Goal: Information Seeking & Learning: Check status

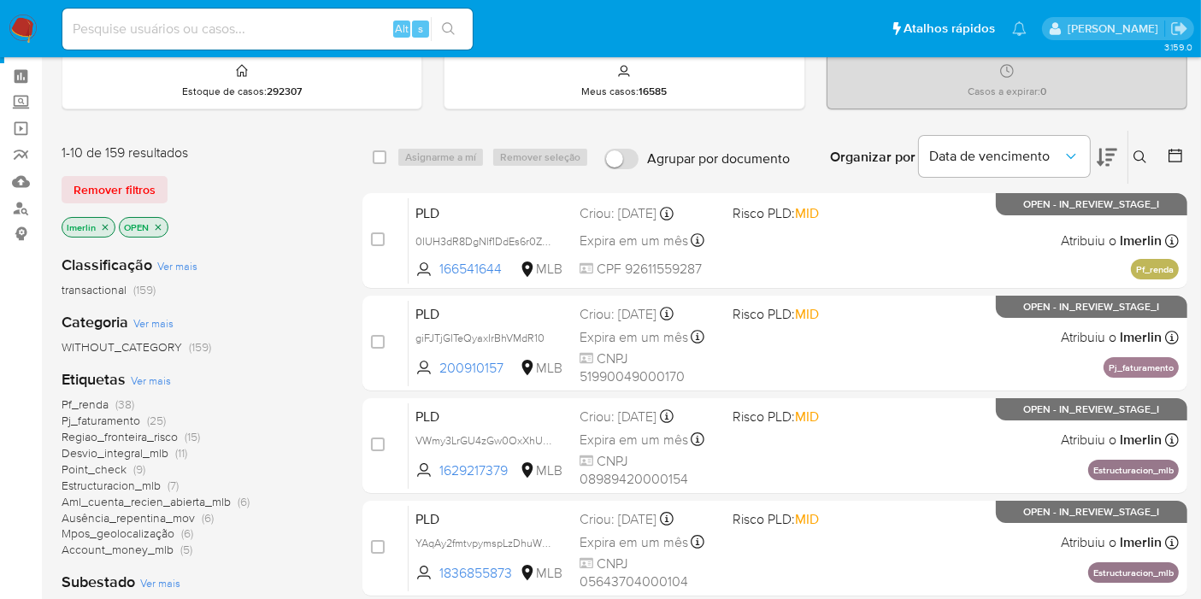
scroll to position [95, 0]
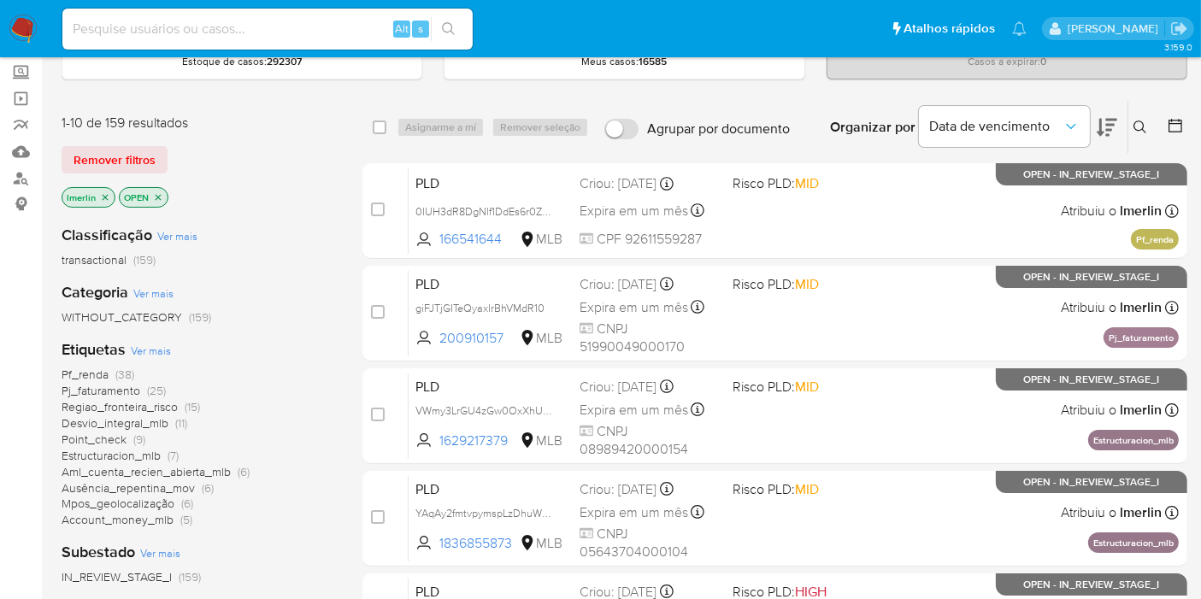
click at [103, 196] on icon "close-filter" at bounding box center [106, 197] width 6 height 6
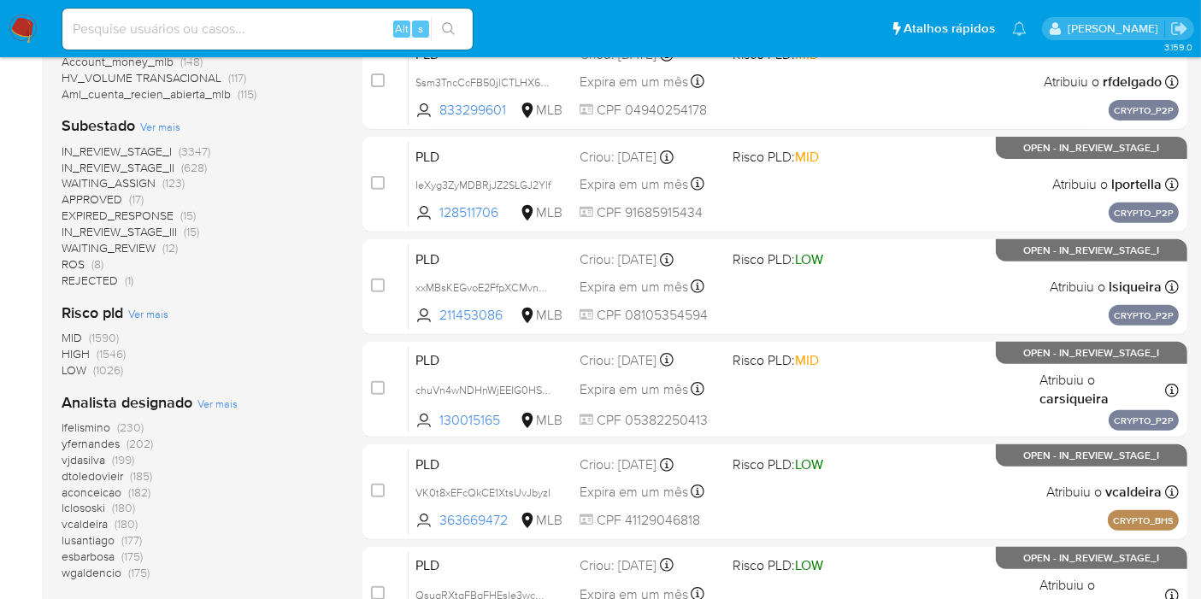
scroll to position [664, 0]
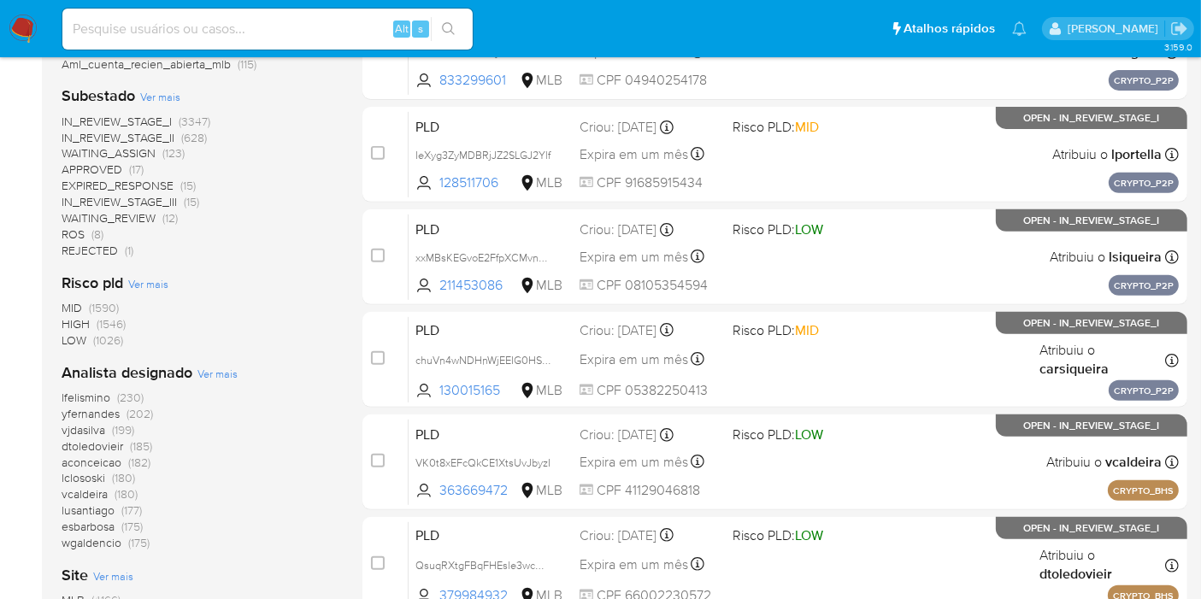
click at [0, 411] on aside "Bandeja Painel Screening Pesquisa em Listas Watchlist Ferramentas Operações em …" at bounding box center [21, 50] width 42 height 1428
click at [207, 366] on span "Ver mais" at bounding box center [217, 373] width 40 height 15
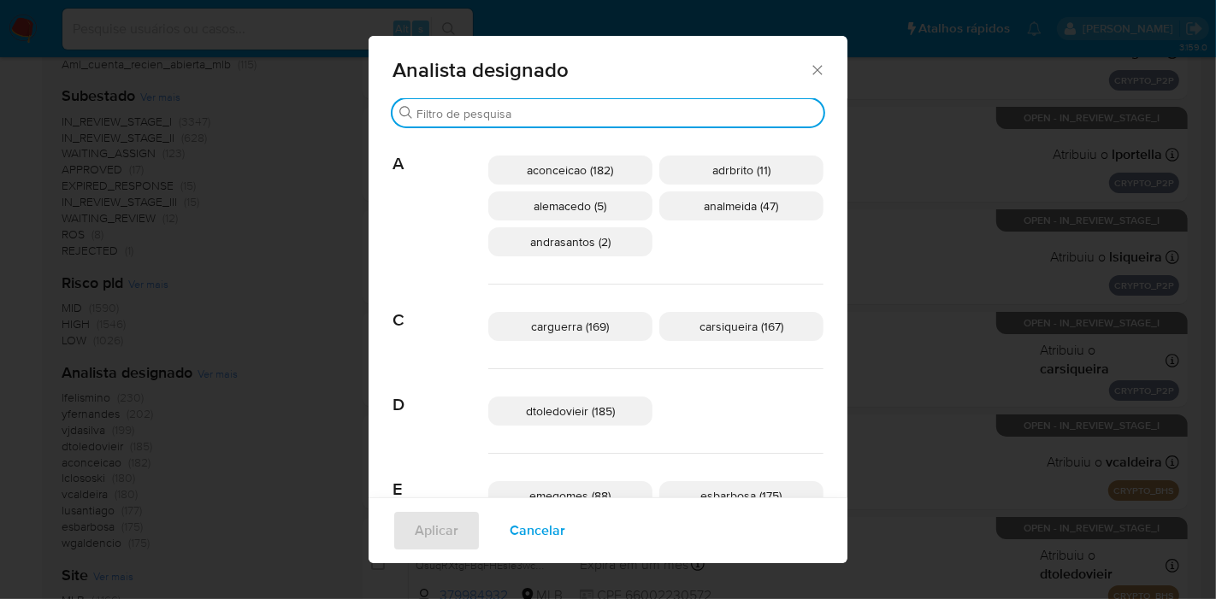
click at [686, 113] on input "Buscar" at bounding box center [616, 113] width 400 height 15
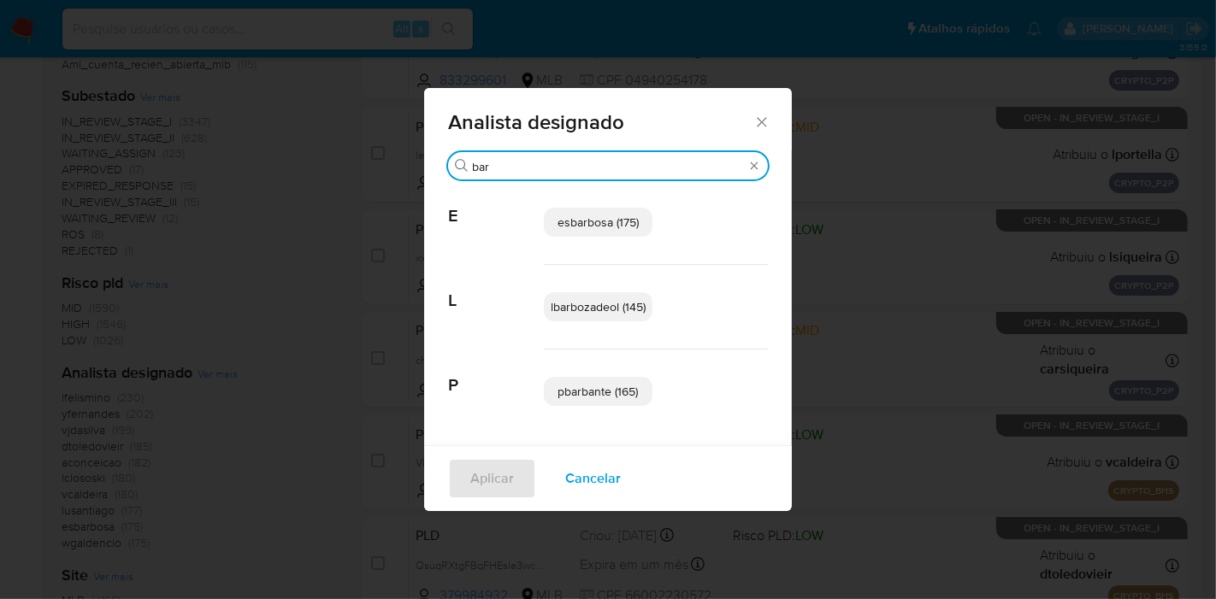
click at [665, 168] on input "bar" at bounding box center [608, 166] width 272 height 15
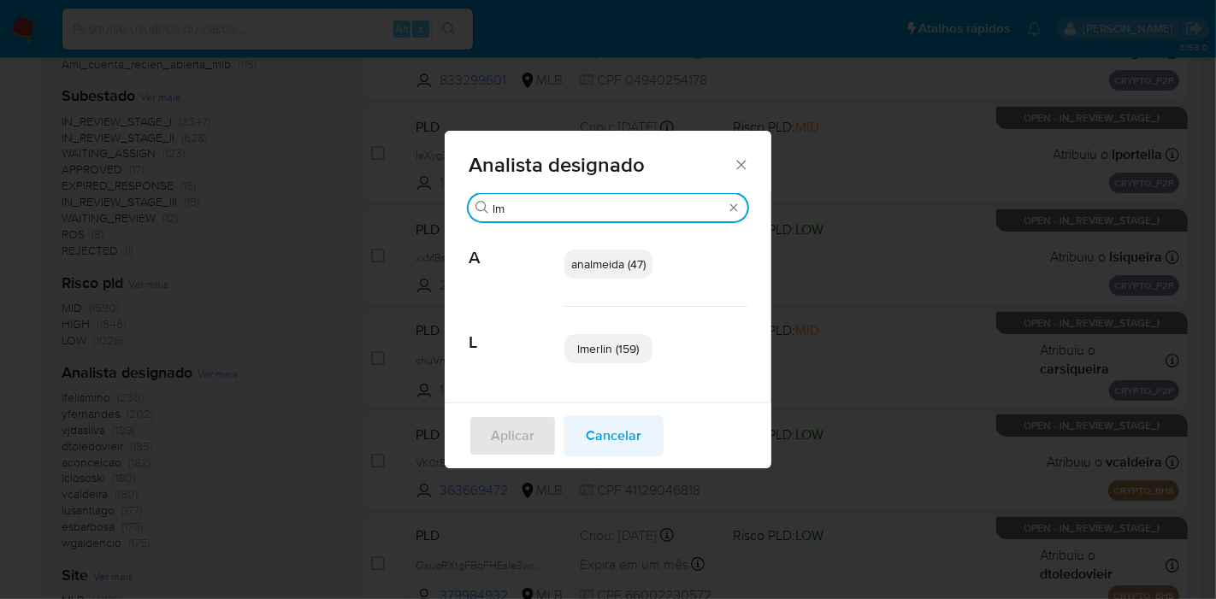
type input "lm"
click at [612, 431] on span "Cancelar" at bounding box center [614, 436] width 56 height 38
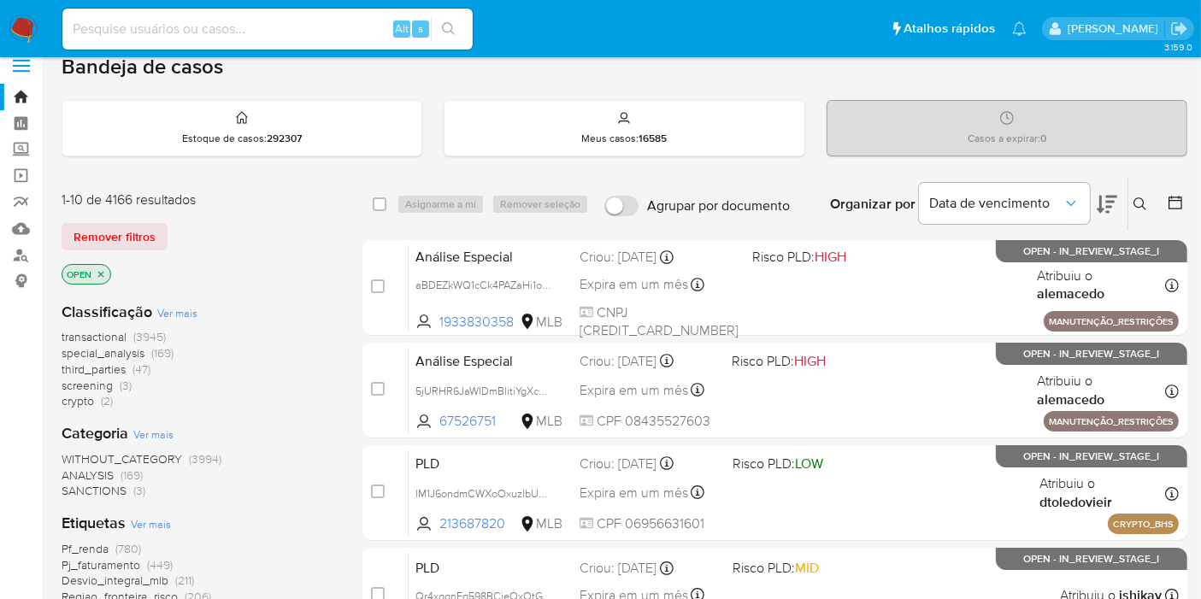
scroll to position [0, 0]
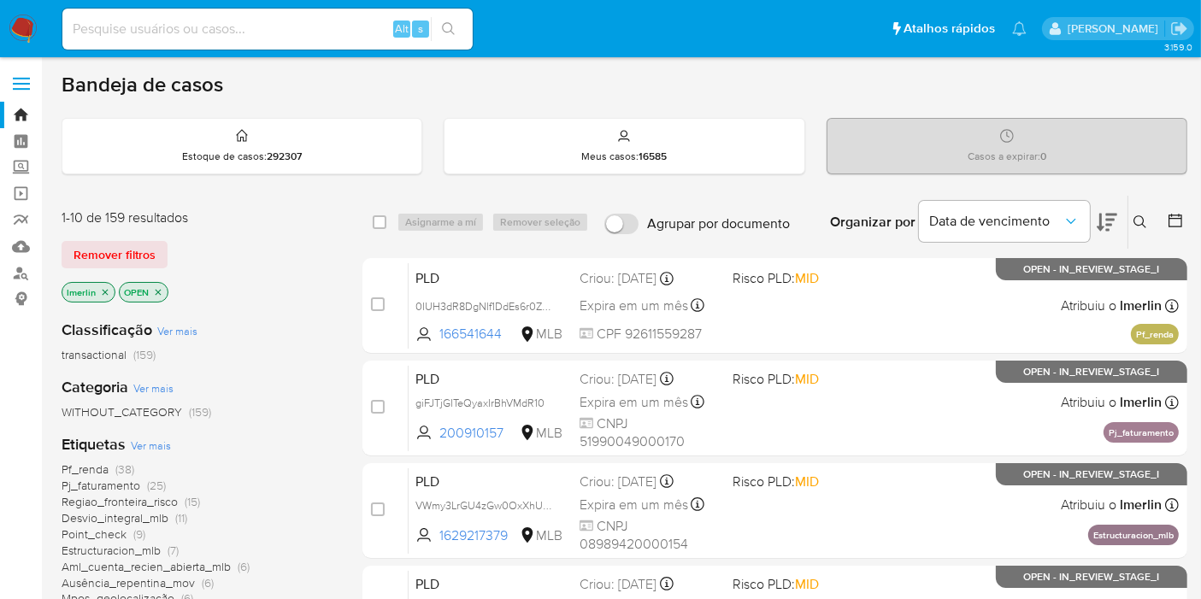
click at [1166, 221] on div at bounding box center [1172, 222] width 31 height 53
click at [1181, 218] on icon at bounding box center [1175, 220] width 17 height 17
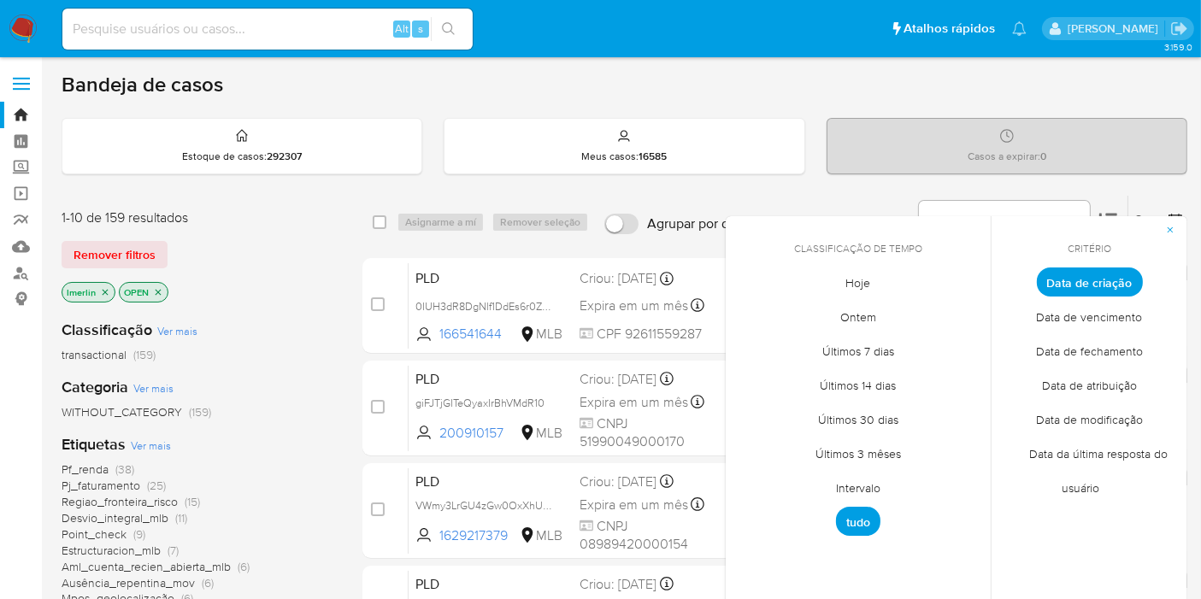
click at [866, 488] on span "Intervalo" at bounding box center [858, 488] width 80 height 35
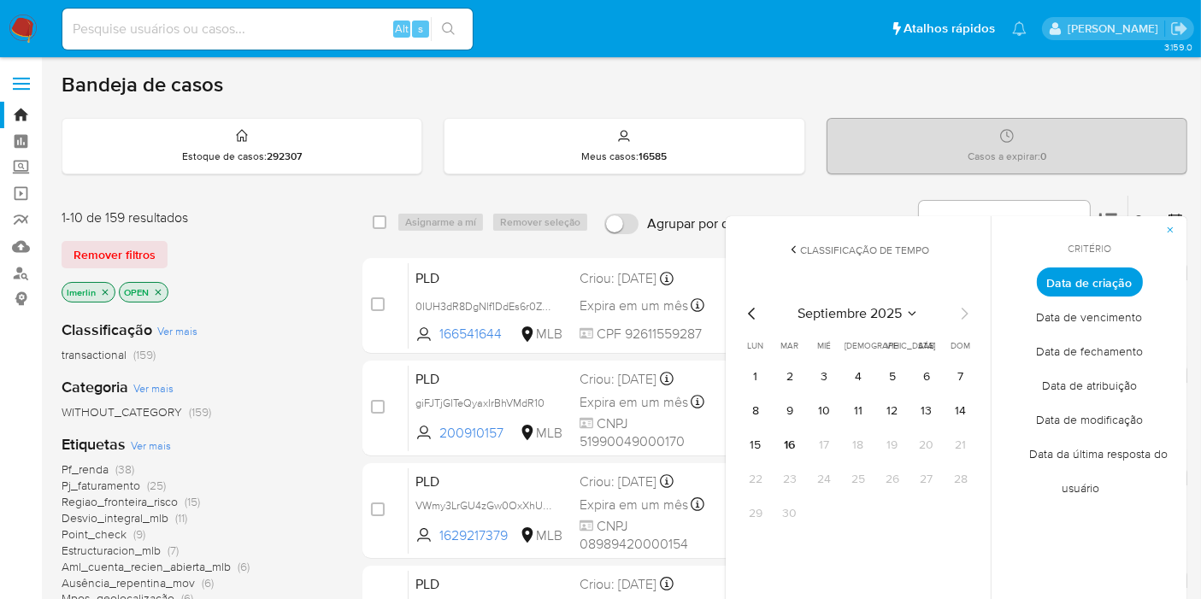
click at [754, 314] on icon "Mes anterior" at bounding box center [752, 313] width 21 height 21
click at [894, 374] on button "1" at bounding box center [892, 376] width 27 height 27
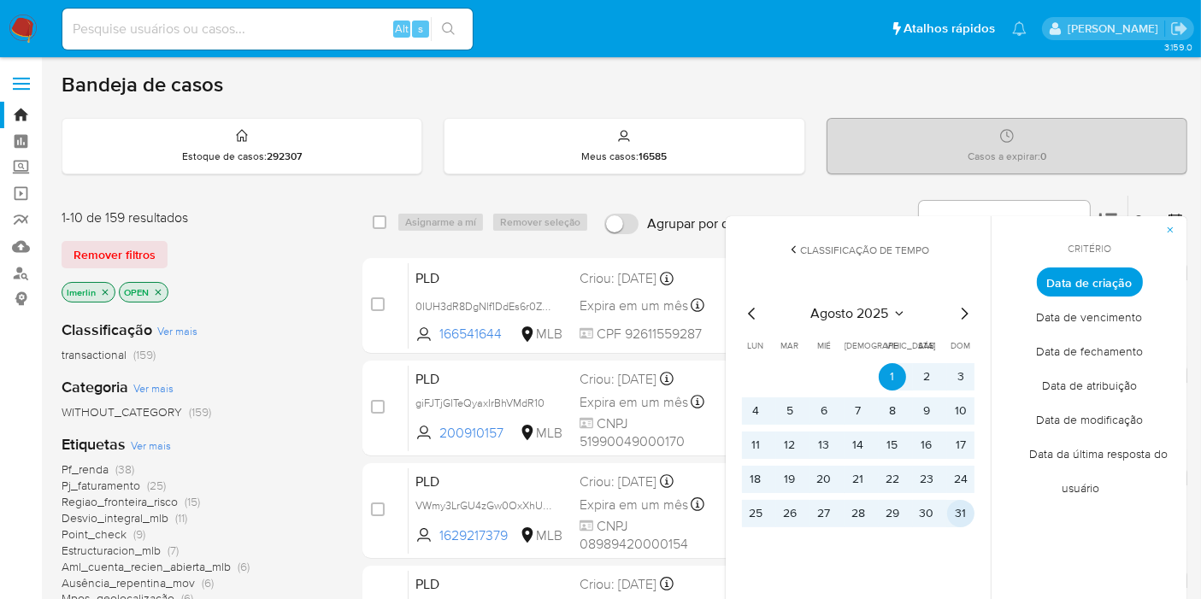
click at [962, 514] on button "31" at bounding box center [960, 513] width 27 height 27
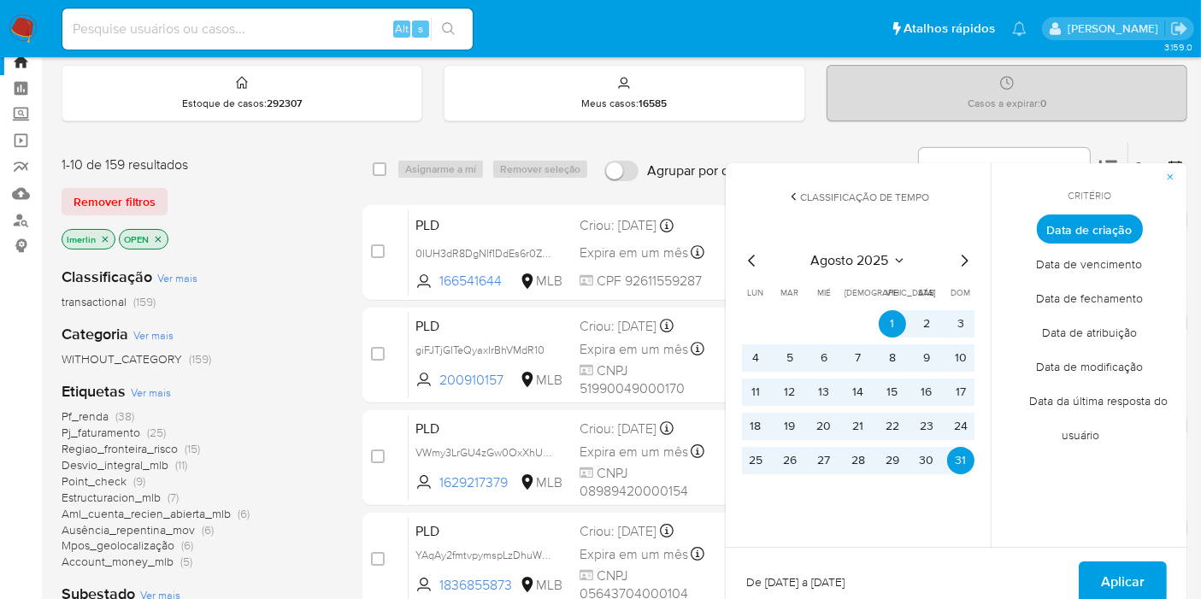
scroll to position [95, 0]
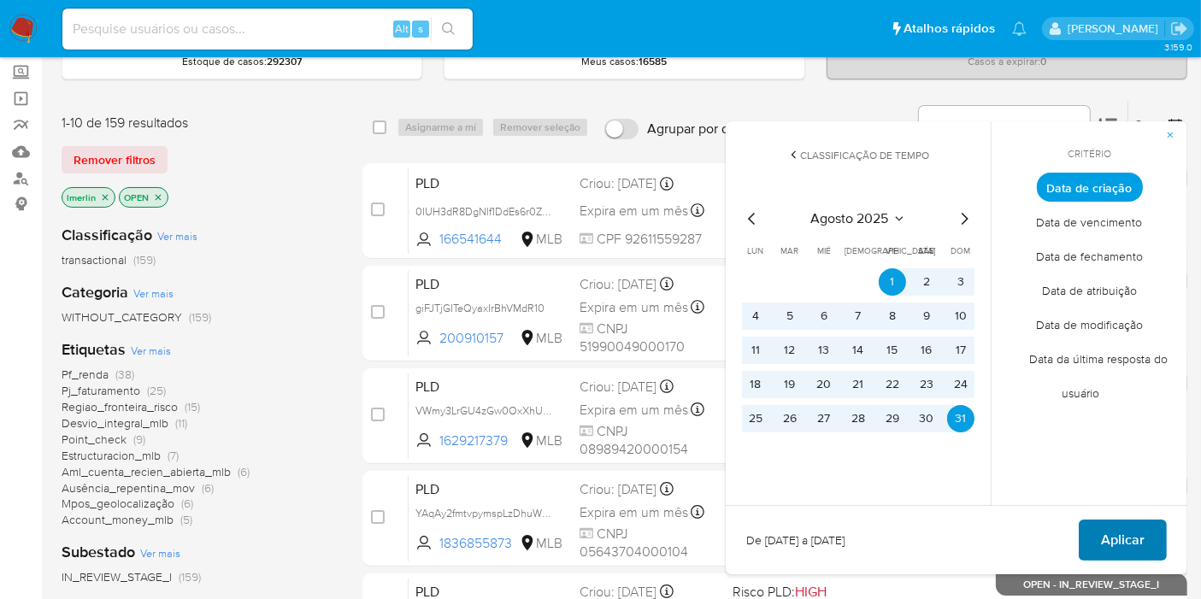
click at [1134, 533] on span "Aplicar" at bounding box center [1123, 540] width 44 height 38
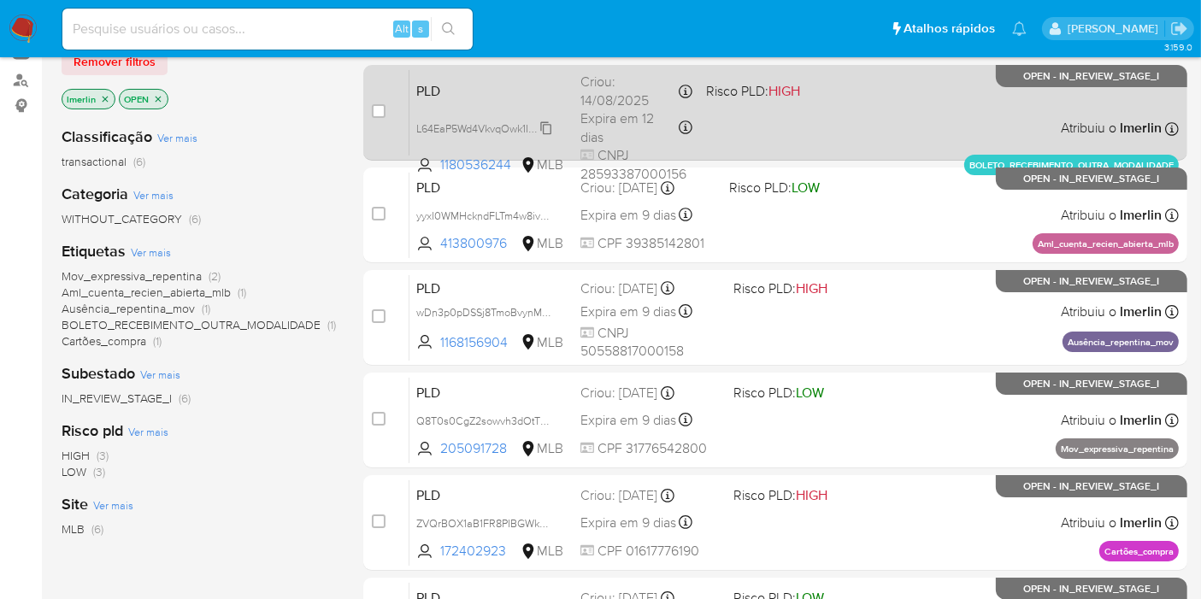
scroll to position [95, 0]
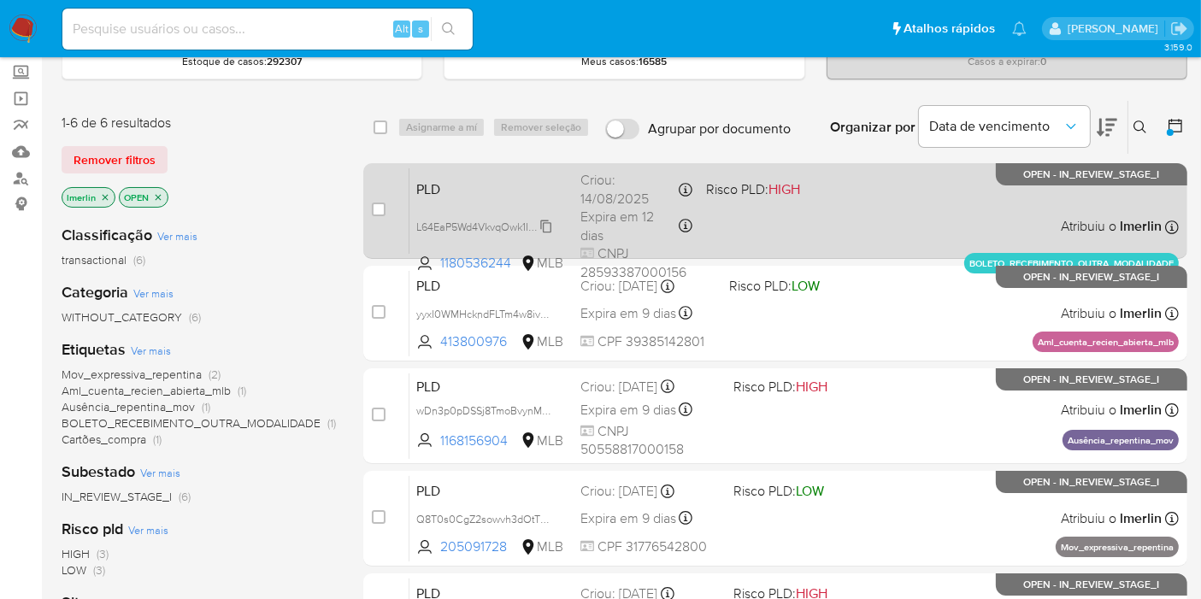
click at [545, 227] on span "L64EaP5Wd4VkvqOwk1I6N8Ve" at bounding box center [488, 225] width 144 height 19
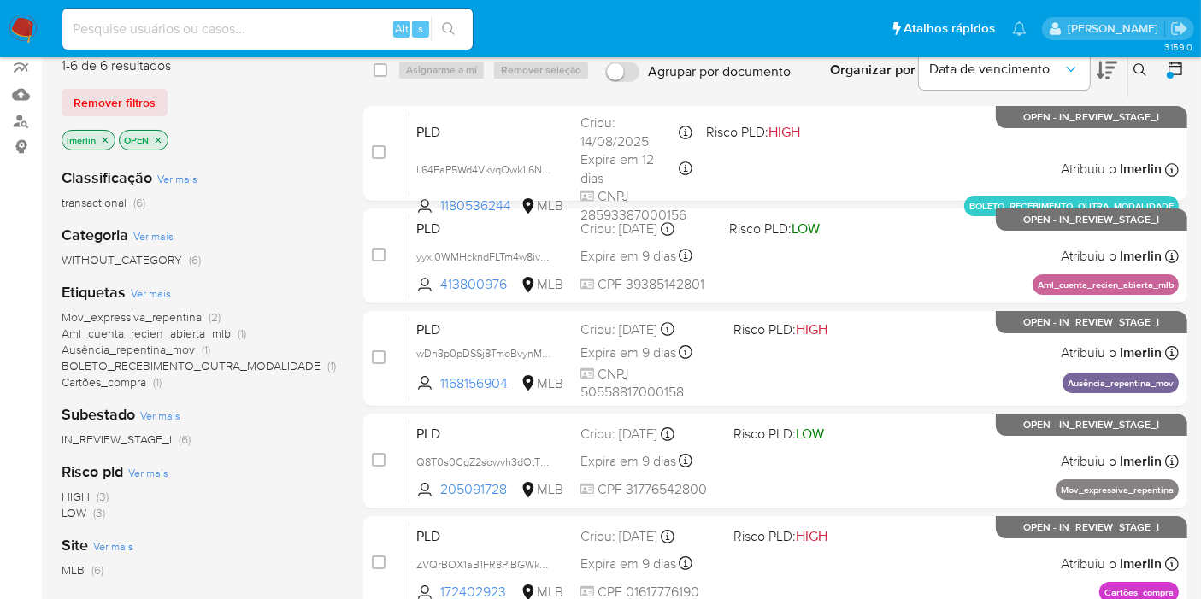
scroll to position [285, 0]
